Goal: Information Seeking & Learning: Learn about a topic

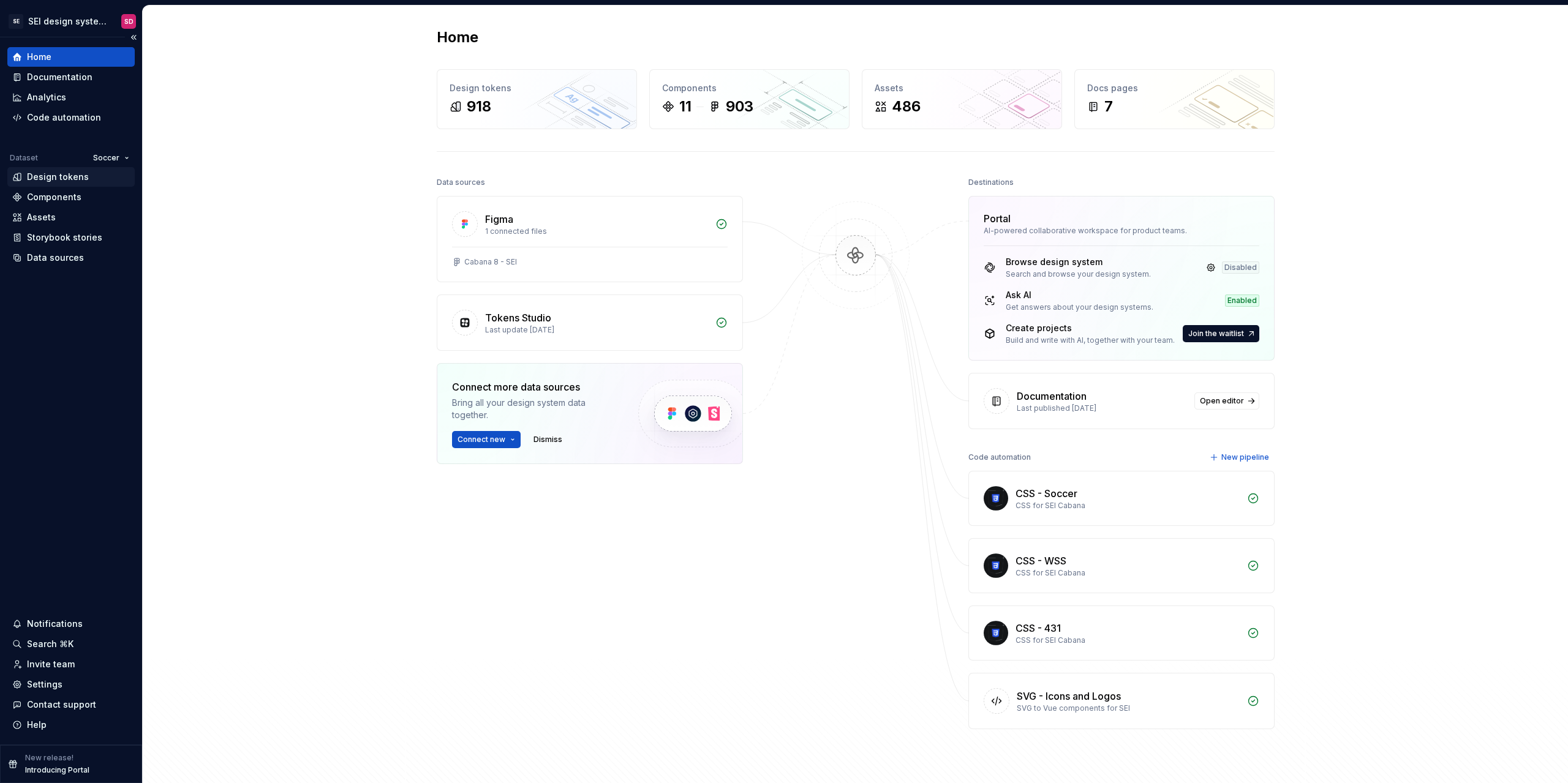
click at [95, 180] on div "Design tokens" at bounding box center [71, 177] width 117 height 12
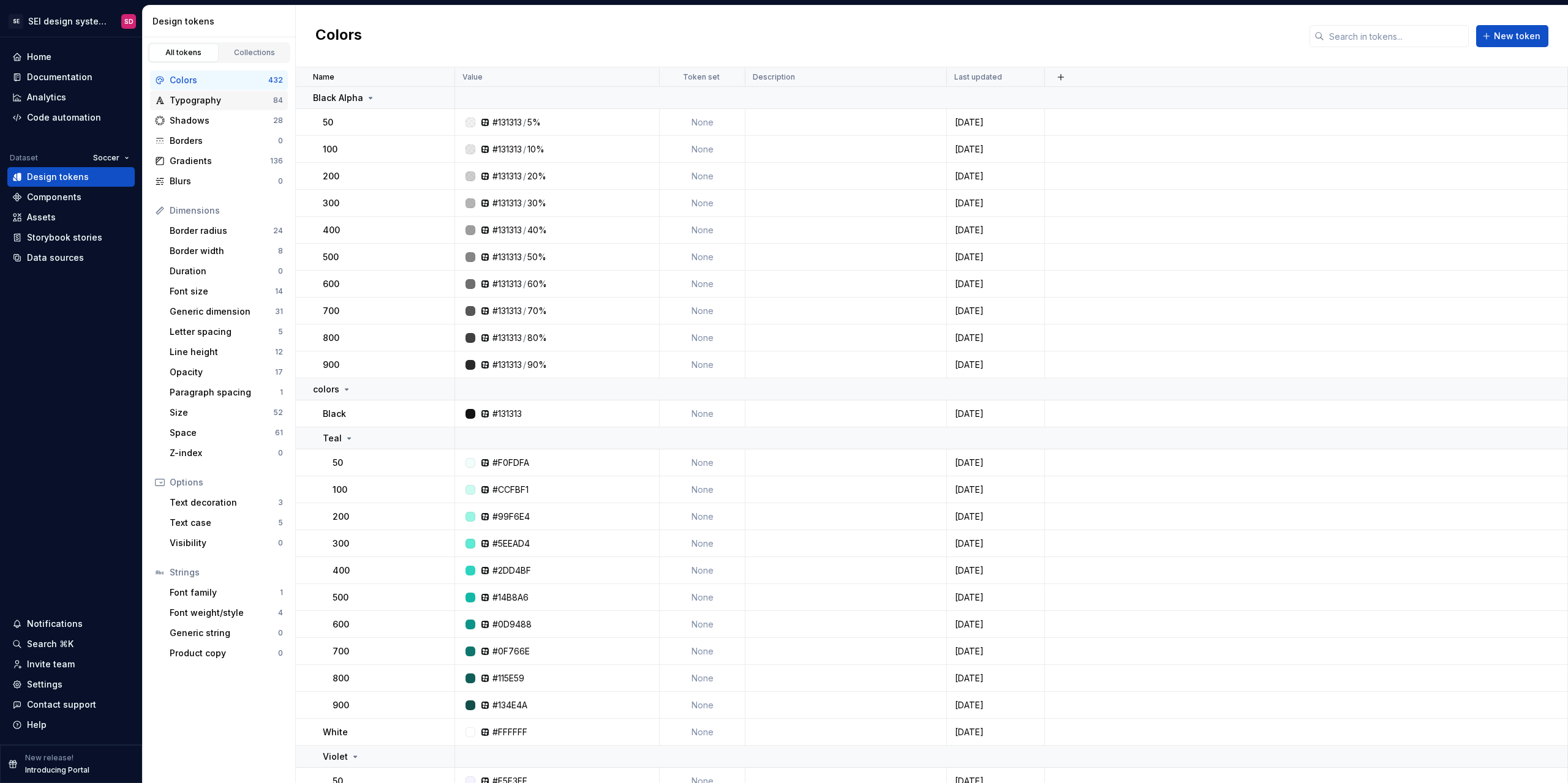
click at [212, 97] on div "Typography" at bounding box center [221, 100] width 104 height 12
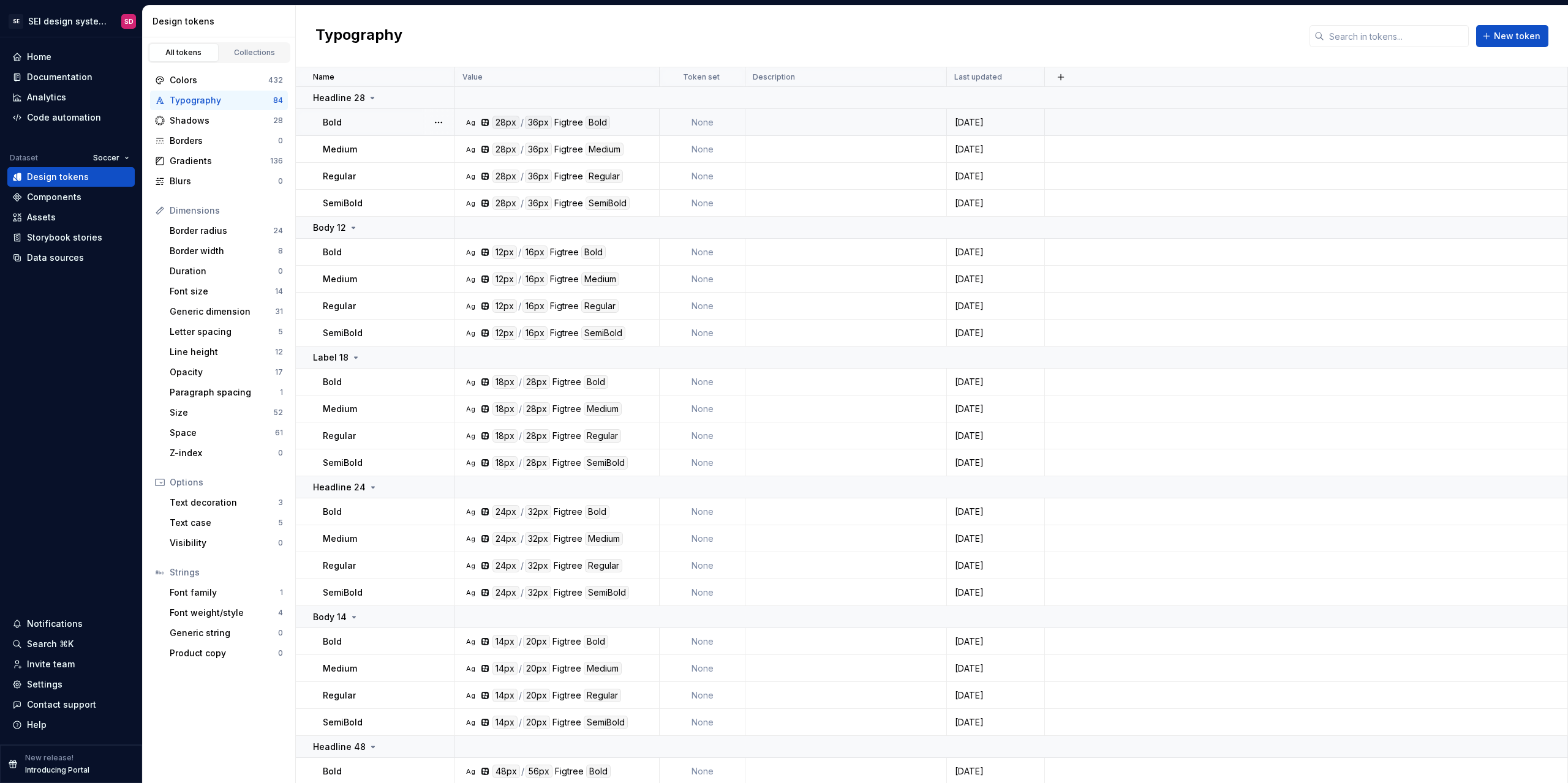
click at [623, 124] on div "Ag 28px / 36px Figtree Bold" at bounding box center [561, 123] width 196 height 13
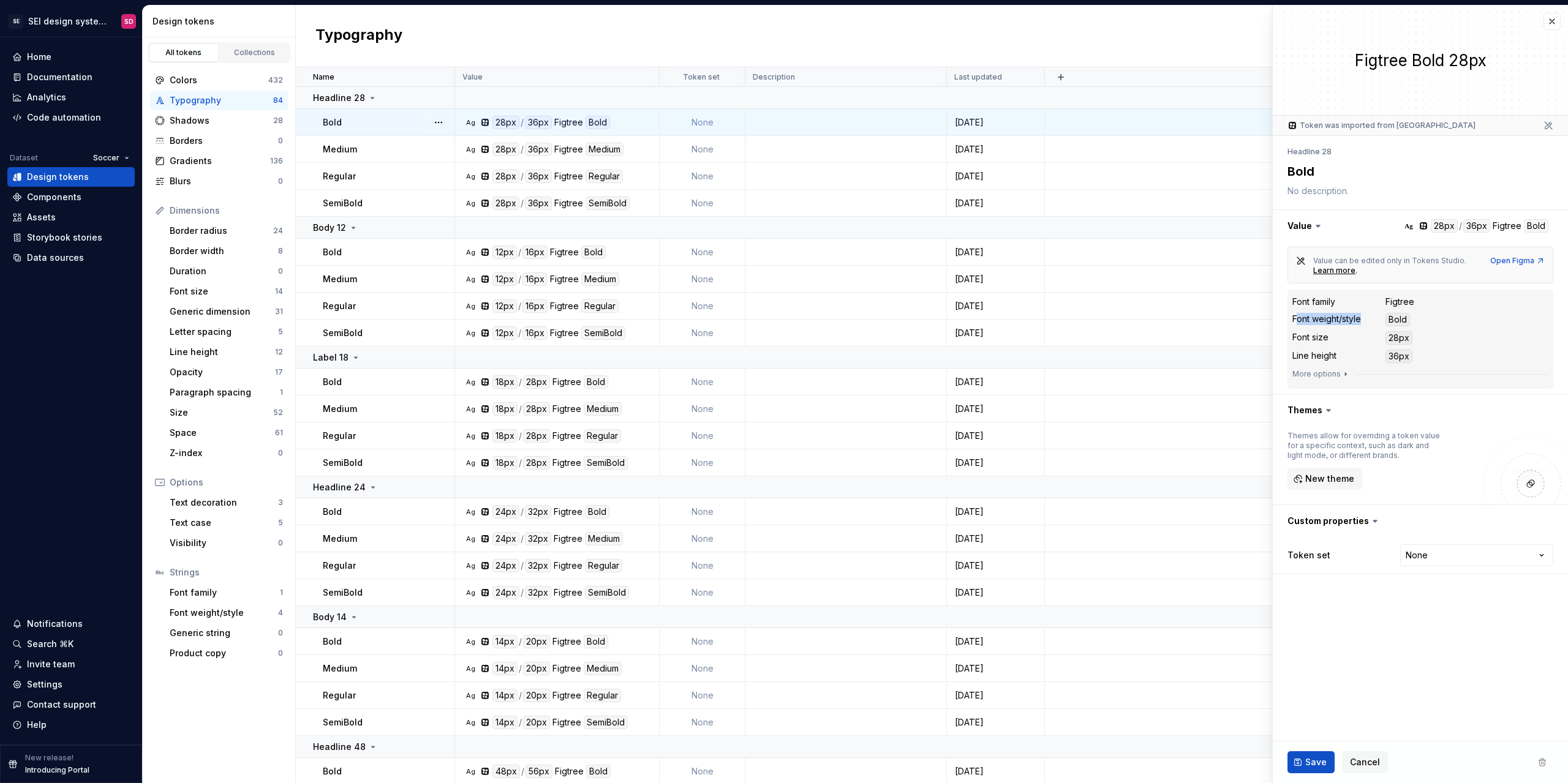
drag, startPoint x: 1295, startPoint y: 317, endPoint x: 1388, endPoint y: 318, distance: 93.0
click at [1388, 318] on div "Font weight/style Bold" at bounding box center [1420, 320] width 256 height 16
click at [1333, 336] on dt "Font size" at bounding box center [1339, 338] width 93 height 13
drag, startPoint x: 1305, startPoint y: 355, endPoint x: 1337, endPoint y: 355, distance: 32.0
click at [1337, 355] on dt "Line height" at bounding box center [1339, 356] width 93 height 13
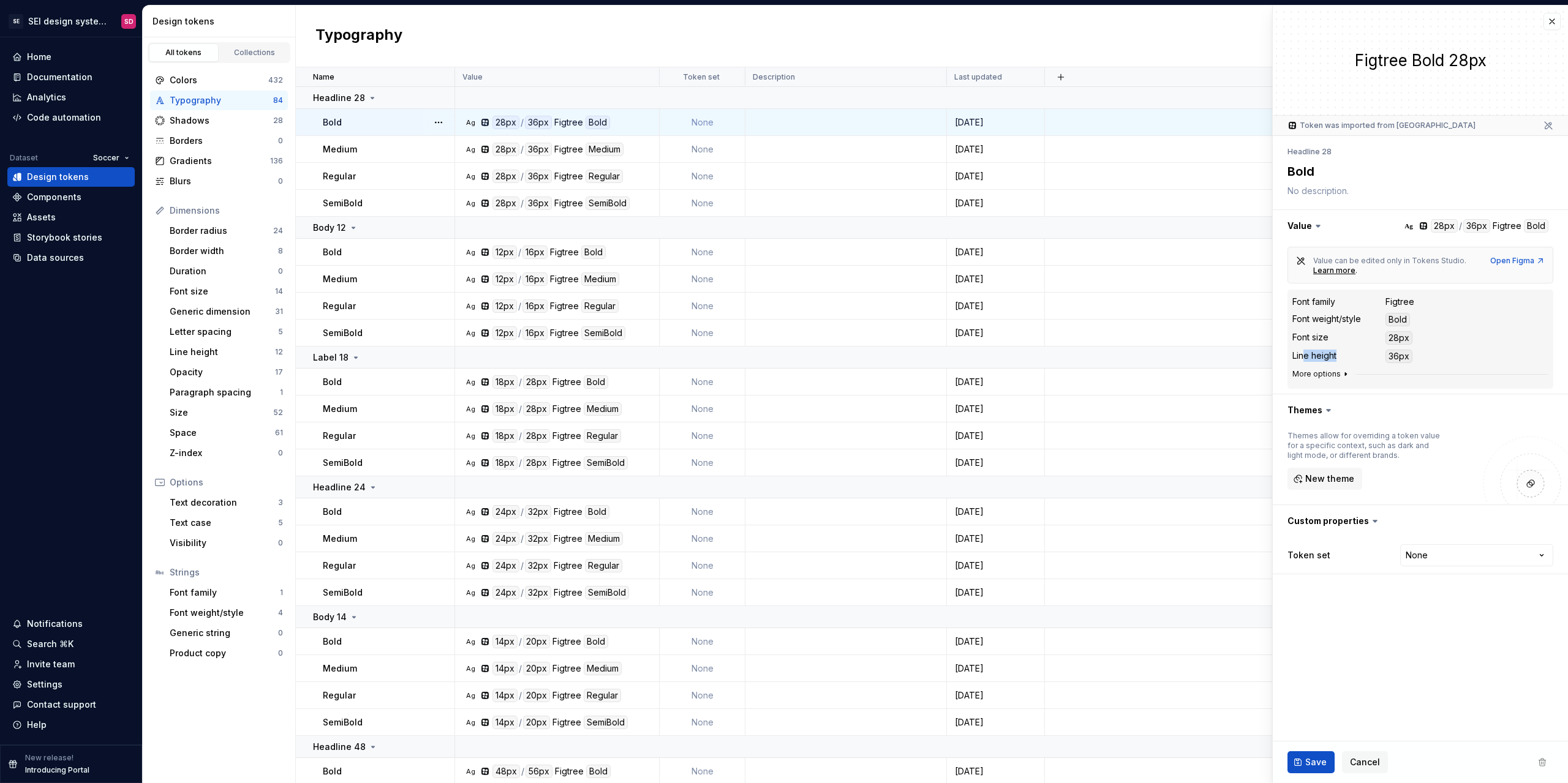
click at [1342, 375] on icon "button" at bounding box center [1345, 374] width 9 height 9
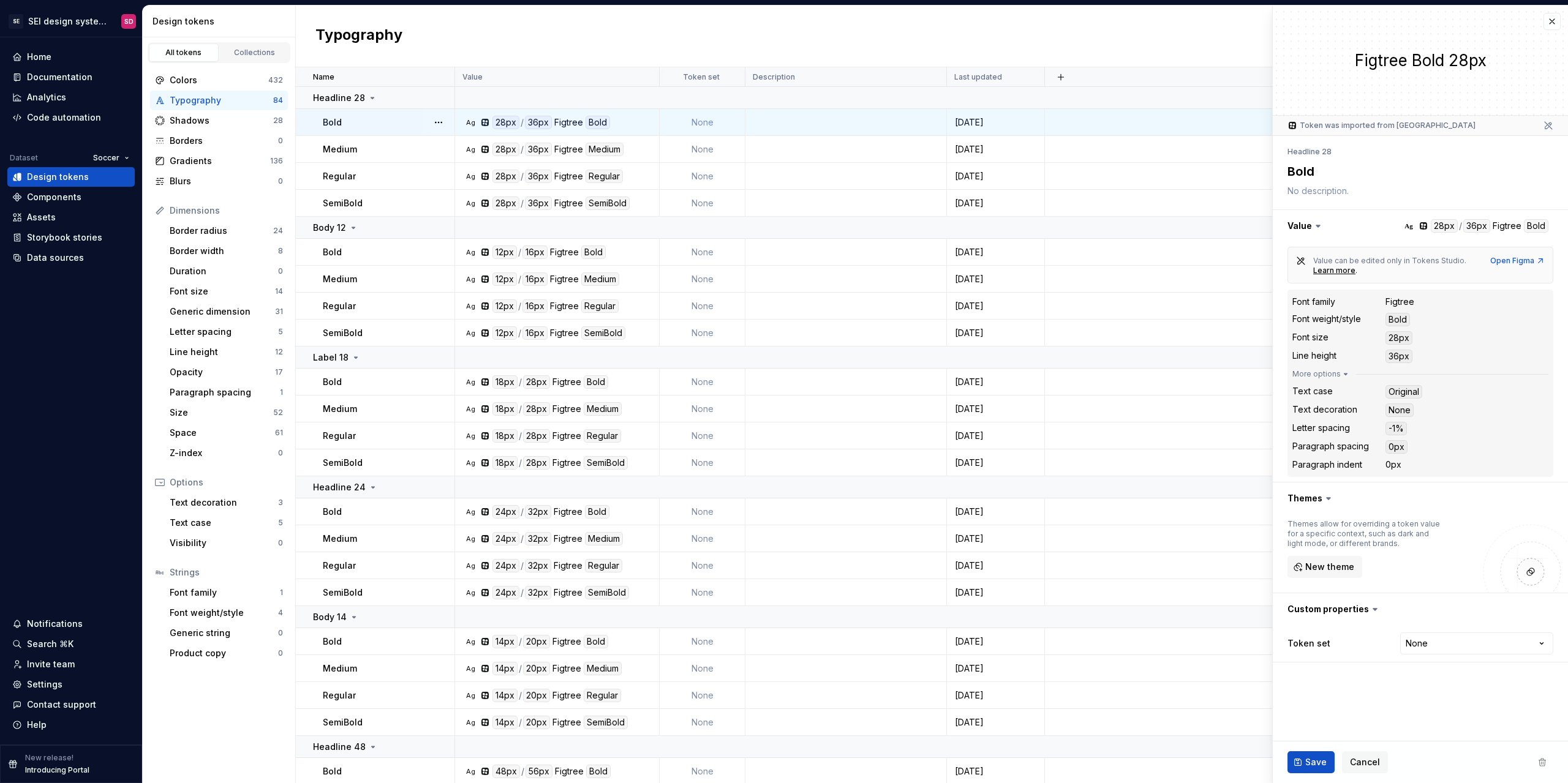
click at [1424, 317] on dd "Bold" at bounding box center [1467, 320] width 163 height 13
type textarea "*"
